Goal: Obtain resource: Download file/media

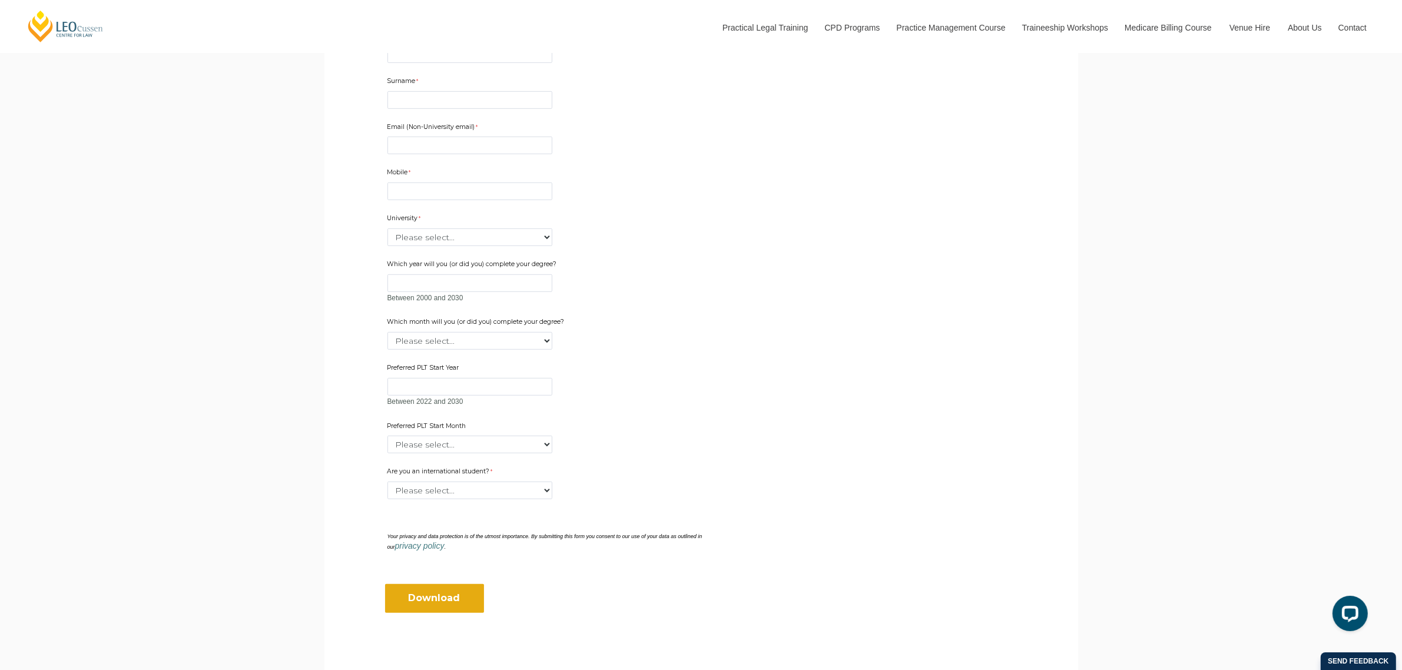
scroll to position [883, 0]
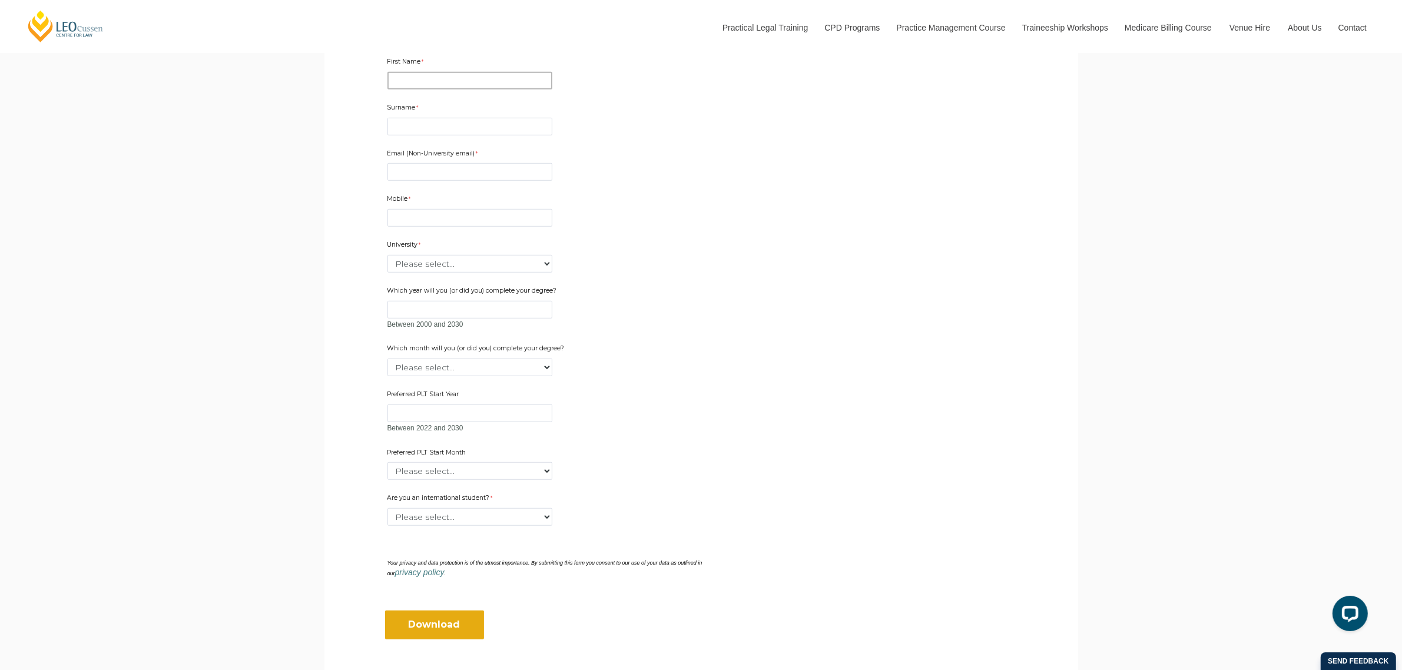
click at [510, 81] on input "First Name" at bounding box center [469, 81] width 165 height 18
type input "[PERSON_NAME]"
type input "[EMAIL_ADDRESS][DOMAIN_NAME]"
type input "0417367327"
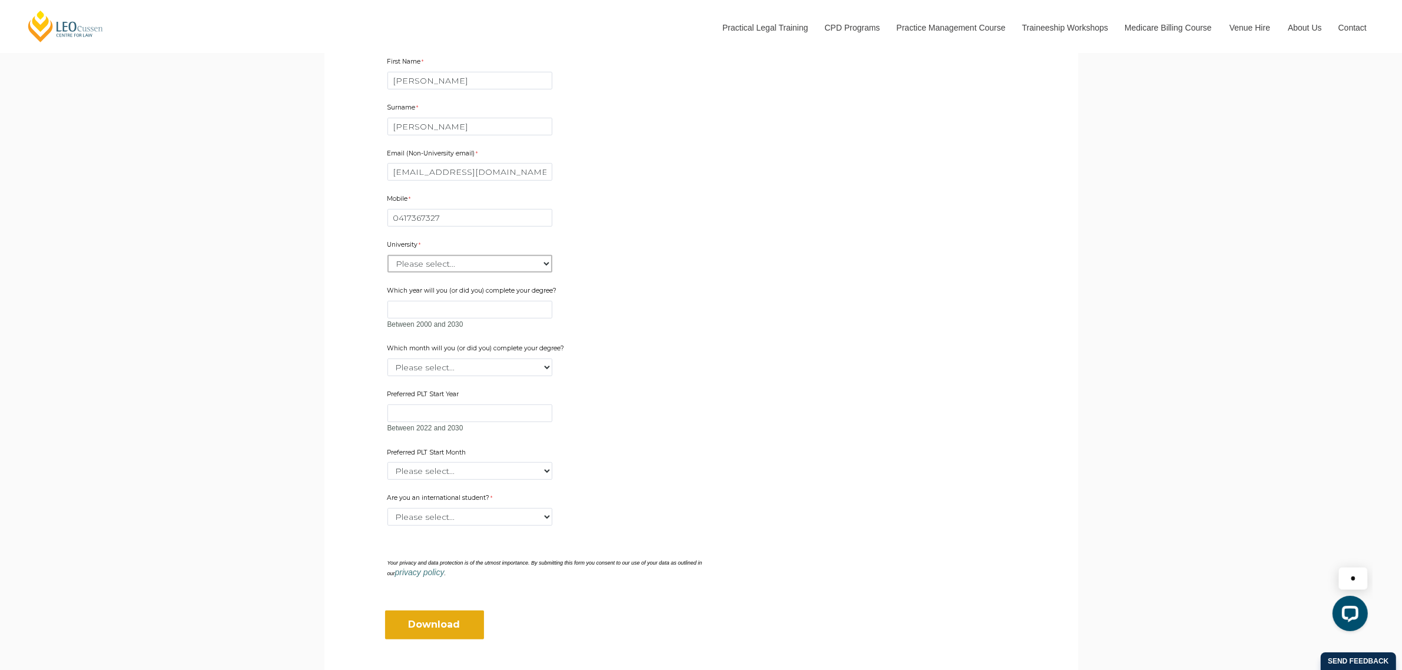
click at [499, 264] on select "Please select... [GEOGRAPHIC_DATA] [GEOGRAPHIC_DATA] [GEOGRAPHIC_DATA] [GEOGRAP…" at bounding box center [469, 264] width 165 height 18
select select "tfa_2220"
click at [387, 255] on select "Please select... [GEOGRAPHIC_DATA] [GEOGRAPHIC_DATA] [GEOGRAPHIC_DATA] [GEOGRAP…" at bounding box center [469, 264] width 165 height 18
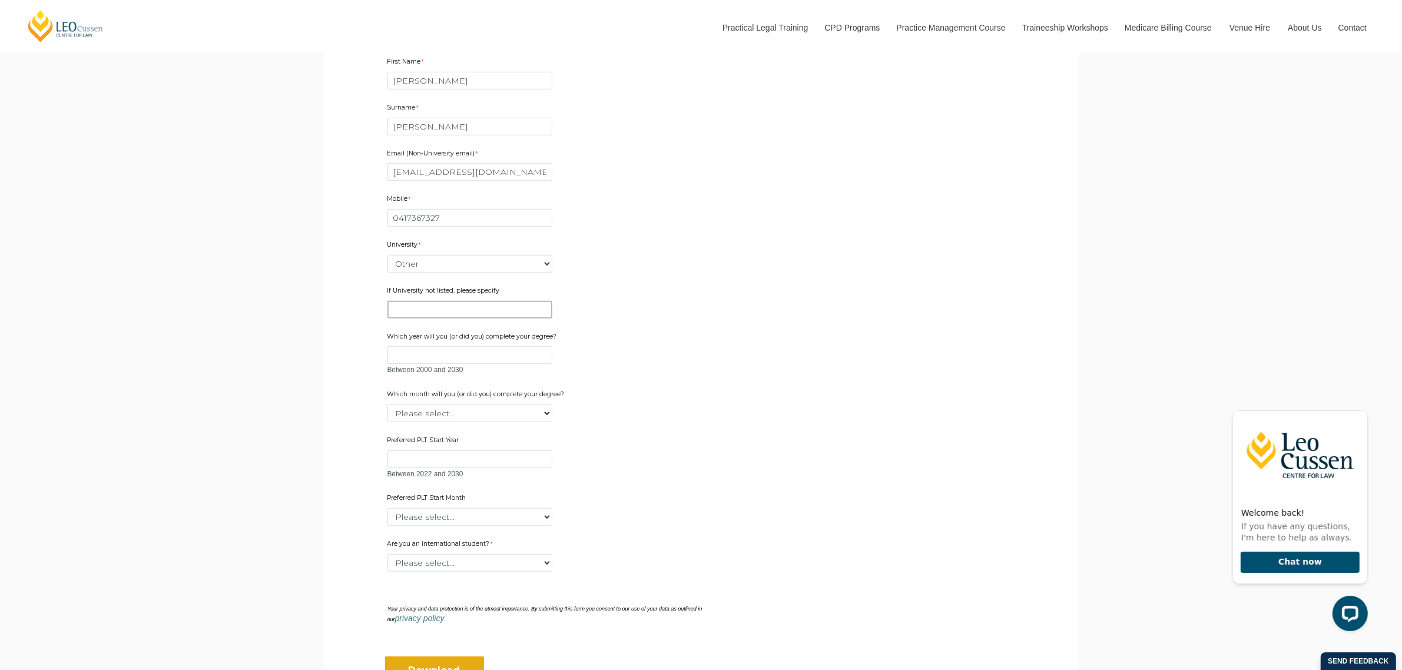
click at [420, 305] on input "If University not listed, please specify" at bounding box center [469, 310] width 165 height 18
type input "x"
drag, startPoint x: 411, startPoint y: 307, endPoint x: 358, endPoint y: 310, distance: 53.1
click at [358, 310] on form "First Name [PERSON_NAME] Surname [PERSON_NAME] Email (Non-University email) [EM…" at bounding box center [552, 364] width 402 height 700
type input "test"
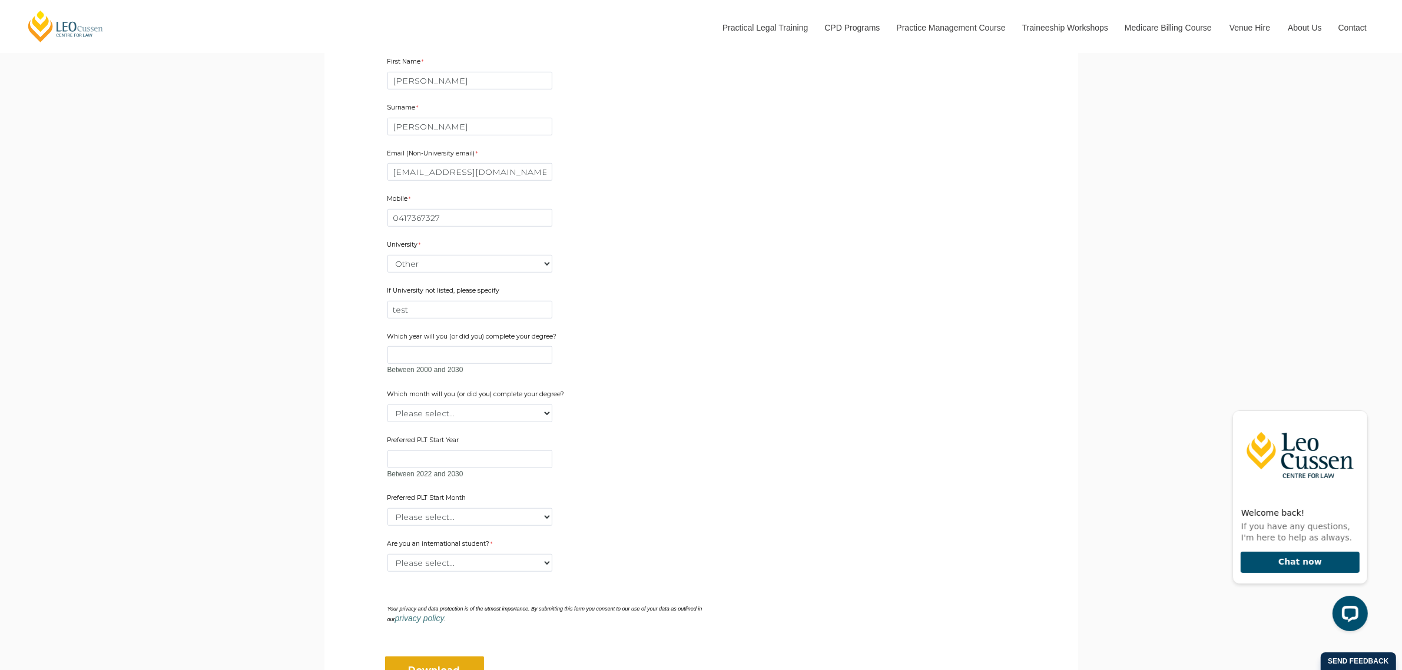
click at [745, 478] on form "First Name [PERSON_NAME] Surname [PERSON_NAME] Email (Non-University email) [EM…" at bounding box center [552, 364] width 402 height 700
click at [440, 556] on select "Please select... Yes No" at bounding box center [469, 563] width 165 height 18
select select "tfa_60"
click at [387, 554] on select "Please select... Yes No" at bounding box center [469, 563] width 165 height 18
click at [443, 658] on input "Download" at bounding box center [434, 671] width 99 height 28
